Goal: Entertainment & Leisure: Consume media (video, audio)

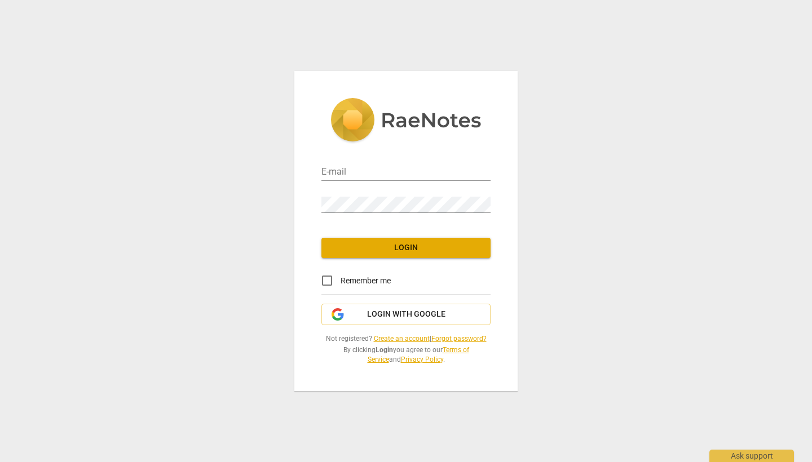
type input "[EMAIL_ADDRESS][DOMAIN_NAME]"
click at [418, 250] on span "Login" at bounding box center [405, 247] width 151 height 11
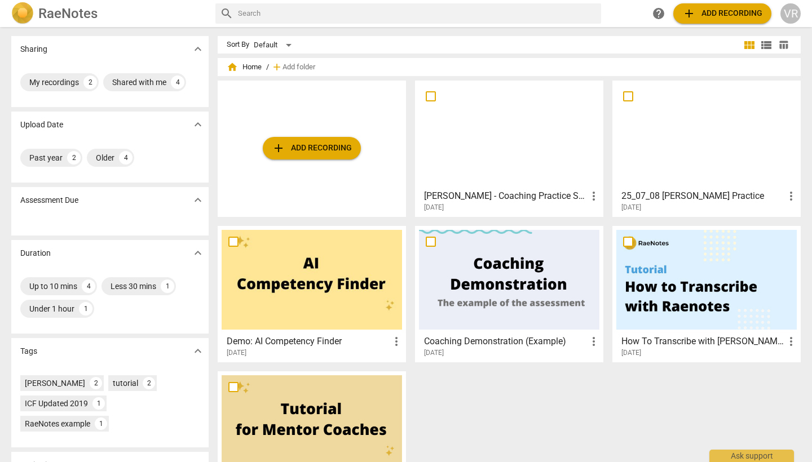
click at [486, 198] on h3 "[PERSON_NAME] - Coaching Practice Session - 30 7 25" at bounding box center [505, 196] width 163 height 14
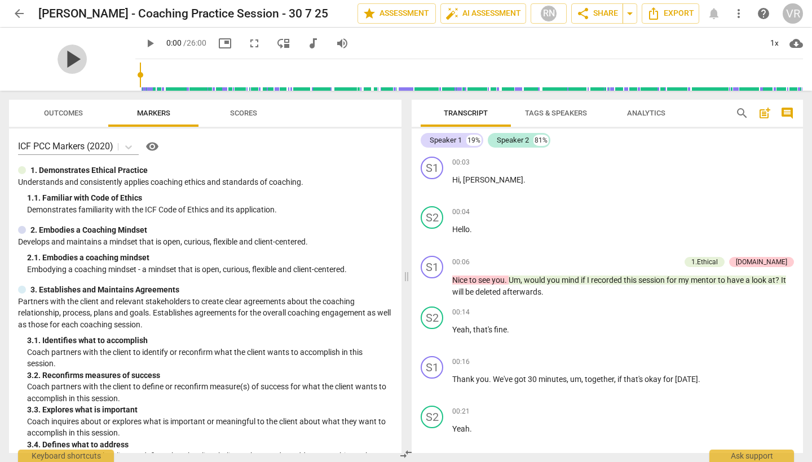
click at [60, 64] on span "play_arrow" at bounding box center [71, 59] width 29 height 29
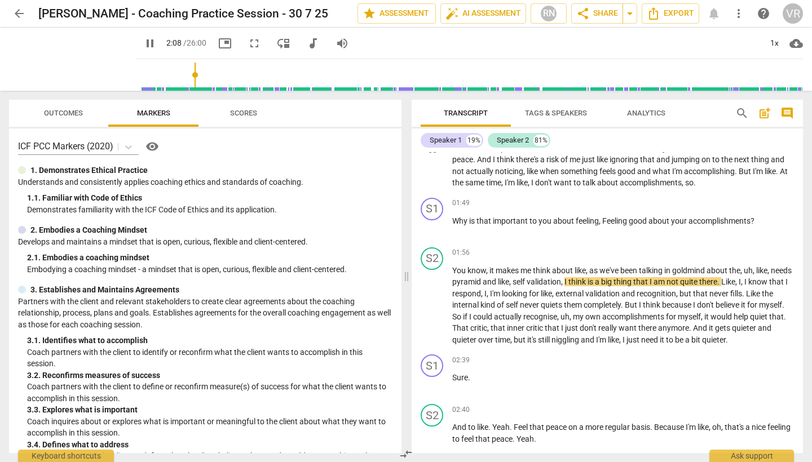
scroll to position [617, 0]
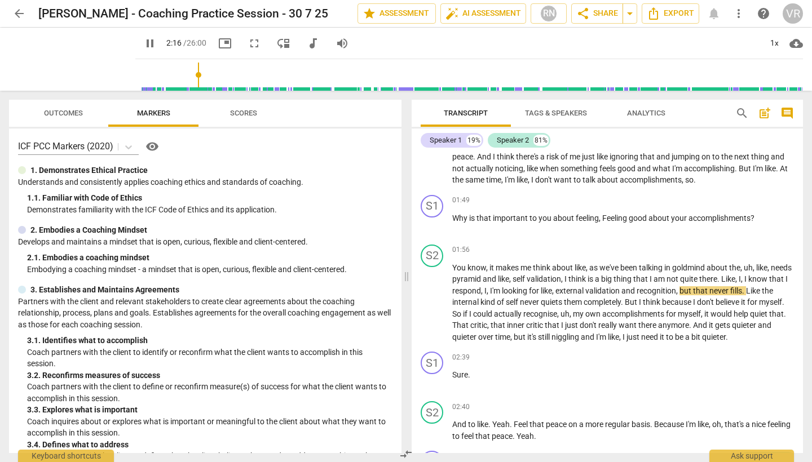
click at [143, 41] on span "pause" at bounding box center [150, 44] width 14 height 14
type input "137"
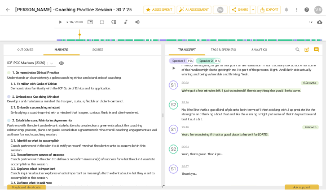
scroll to position [5999, 0]
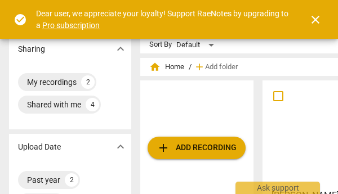
click at [315, 18] on span "close" at bounding box center [316, 20] width 14 height 14
click at [316, 18] on span "close" at bounding box center [316, 20] width 14 height 14
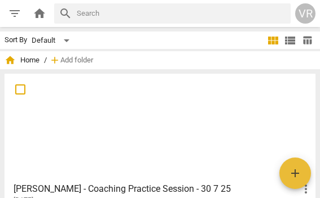
click at [289, 43] on span "view_list" at bounding box center [290, 41] width 14 height 14
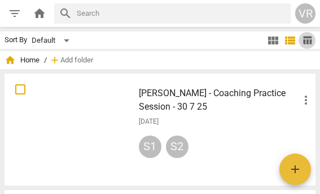
click at [304, 40] on span "table_chart" at bounding box center [307, 40] width 11 height 11
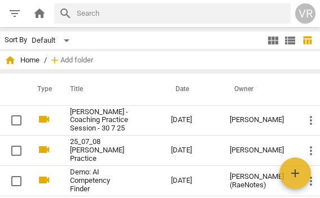
click at [289, 43] on span "view_list" at bounding box center [290, 41] width 14 height 14
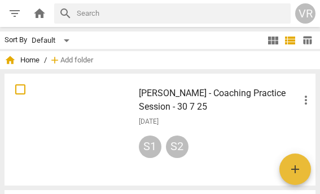
click at [51, 117] on div at bounding box center [68, 130] width 121 height 104
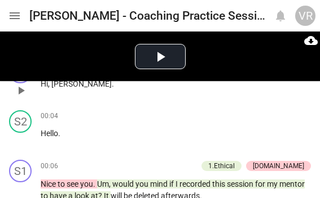
scroll to position [79, 0]
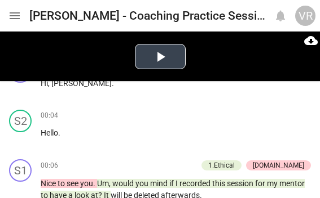
click at [145, 61] on button "Play Video" at bounding box center [160, 56] width 51 height 25
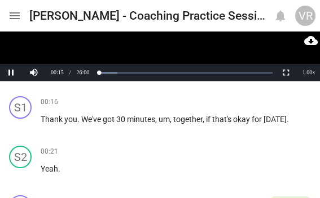
scroll to position [251, 0]
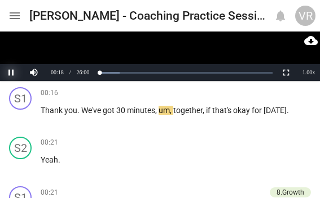
click at [12, 71] on button "Pause" at bounding box center [11, 72] width 23 height 17
click at [10, 74] on button "Play" at bounding box center [11, 72] width 23 height 17
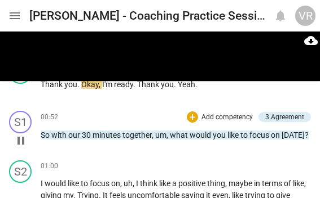
scroll to position [528, 0]
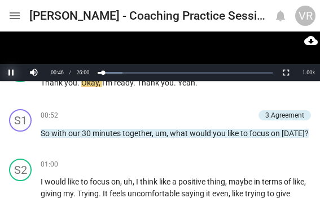
click at [13, 70] on button "Pause" at bounding box center [11, 72] width 23 height 17
click at [12, 73] on button "Play" at bounding box center [11, 72] width 23 height 17
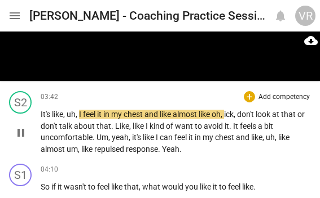
scroll to position [1259, 0]
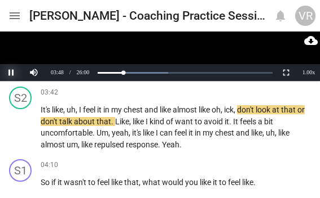
click at [10, 72] on button "Pause" at bounding box center [11, 72] width 23 height 17
click at [10, 73] on button "Play" at bounding box center [11, 72] width 23 height 17
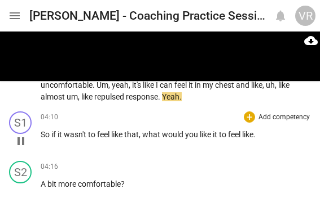
scroll to position [1309, 0]
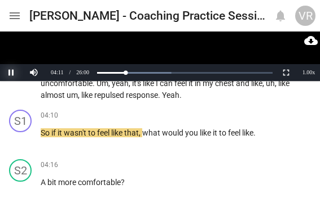
click at [11, 71] on button "Pause" at bounding box center [11, 72] width 23 height 17
click at [11, 73] on button "Play" at bounding box center [11, 72] width 23 height 17
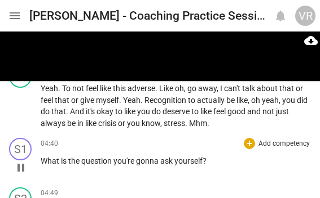
scroll to position [1504, 0]
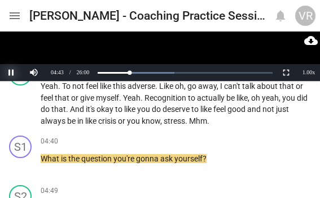
click at [12, 73] on button "Pause" at bounding box center [11, 72] width 23 height 17
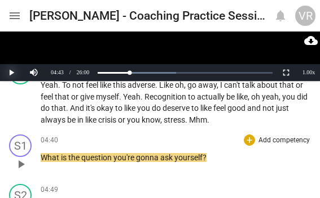
scroll to position [1511, 0]
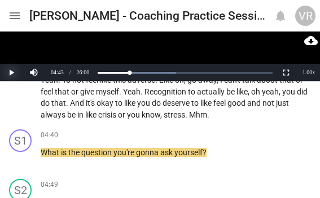
click at [11, 75] on button "Play" at bounding box center [11, 72] width 23 height 17
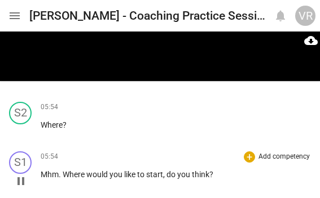
scroll to position [1898, 0]
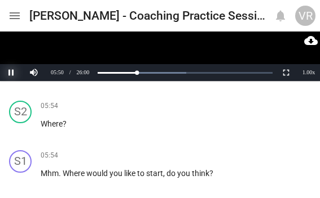
click at [9, 71] on button "Pause" at bounding box center [11, 72] width 23 height 17
click at [9, 71] on button "Play" at bounding box center [11, 72] width 23 height 17
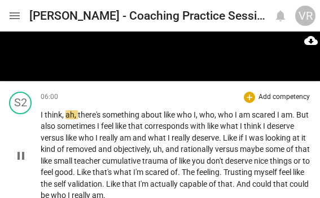
scroll to position [2007, 0]
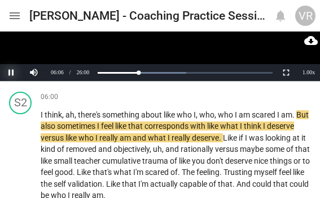
click at [10, 70] on button "Pause" at bounding box center [11, 72] width 23 height 17
click at [10, 74] on button "Play" at bounding box center [11, 72] width 23 height 17
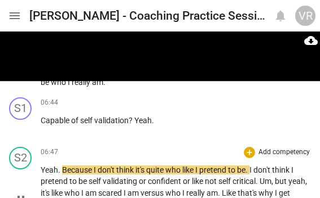
scroll to position [2122, 0]
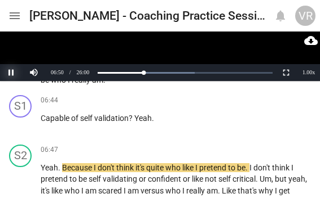
click at [13, 74] on button "Pause" at bounding box center [11, 72] width 23 height 17
click at [13, 74] on button "Play" at bounding box center [11, 72] width 23 height 17
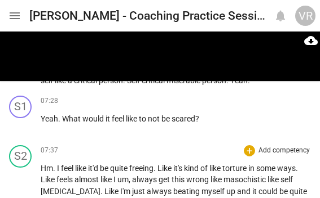
scroll to position [2266, 0]
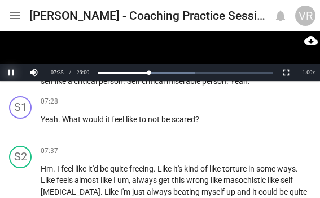
click at [11, 70] on button "Pause" at bounding box center [11, 72] width 23 height 17
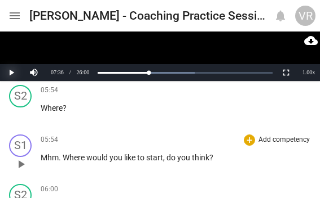
scroll to position [1906, 0]
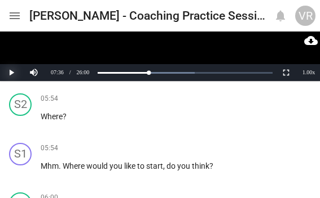
click at [8, 72] on button "Play" at bounding box center [11, 72] width 23 height 17
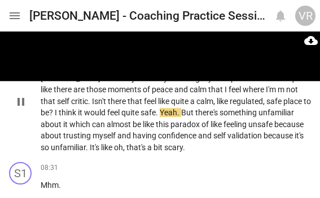
scroll to position [2386, 0]
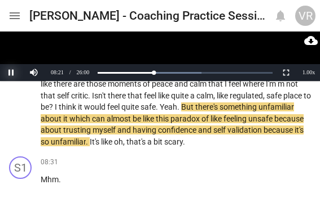
click at [10, 74] on button "Pause" at bounding box center [11, 72] width 23 height 17
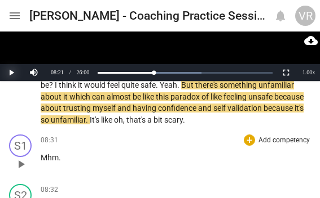
scroll to position [2410, 0]
